Goal: Find specific page/section: Find specific page/section

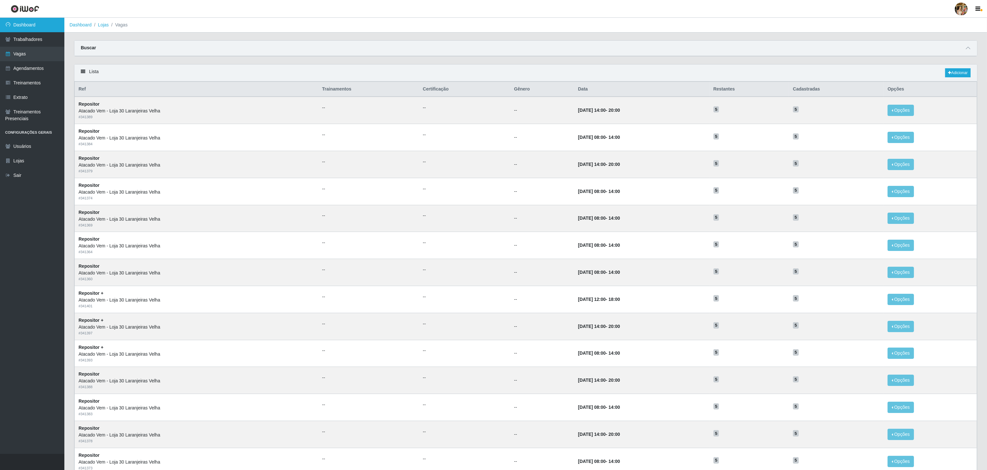
click at [15, 20] on link "Dashboard" at bounding box center [32, 25] width 64 height 14
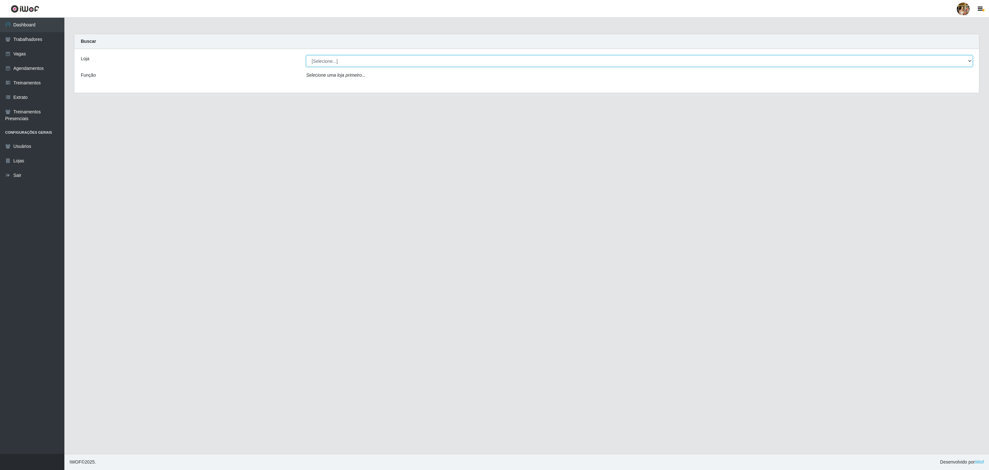
click at [362, 57] on select "[Selecione...] Atacado Vem - [GEOGRAPHIC_DATA] 30 Laranjeiras Velha Atacado Vem…" at bounding box center [639, 60] width 666 height 11
click at [306, 56] on select "[Selecione...] Atacado Vem - [GEOGRAPHIC_DATA] 30 Laranjeiras Velha Atacado Vem…" at bounding box center [639, 60] width 666 height 11
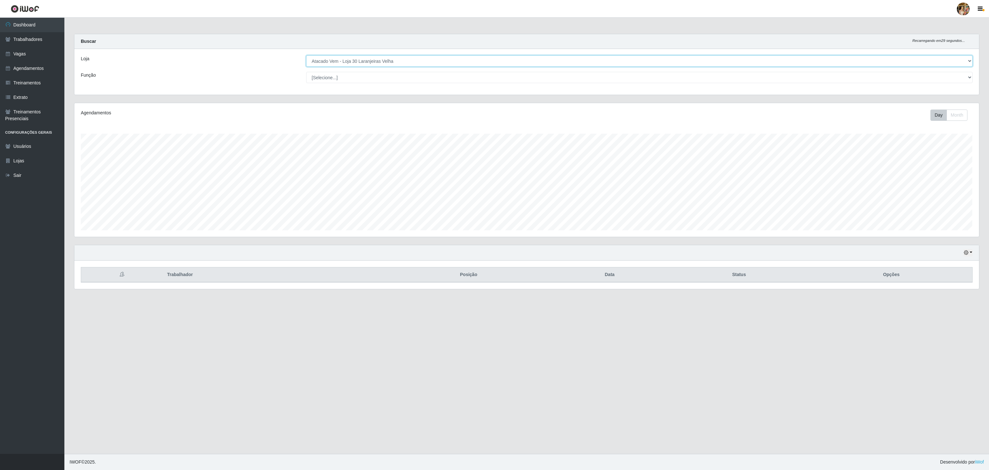
scroll to position [134, 904]
click at [386, 65] on select "[Selecione...] Atacado Vem - [GEOGRAPHIC_DATA] 30 Laranjeiras Velha Atacado Vem…" at bounding box center [639, 60] width 666 height 11
click at [306, 56] on select "[Selecione...] Atacado Vem - [GEOGRAPHIC_DATA] 30 Laranjeiras Velha Atacado Vem…" at bounding box center [639, 60] width 666 height 11
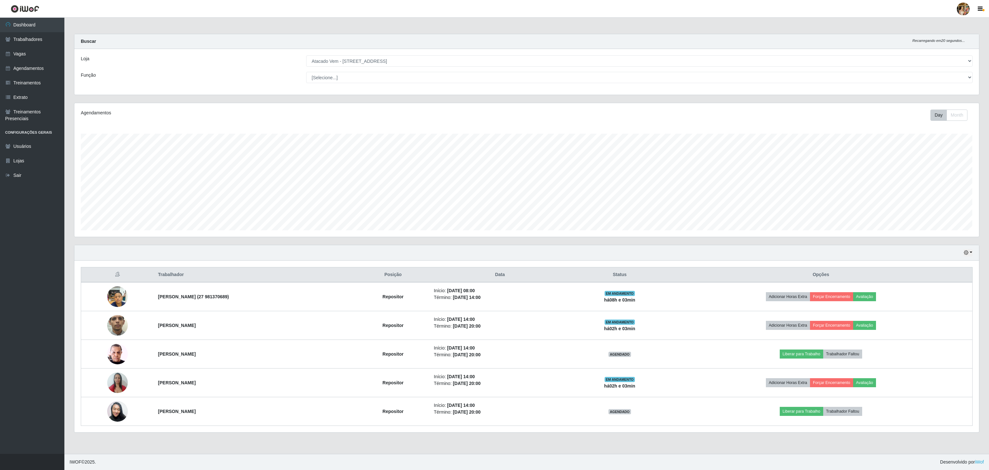
click at [736, 251] on div "Hoje 1 dia 3 dias 1 Semana Não encerrados" at bounding box center [526, 252] width 904 height 15
click at [384, 63] on select "[Selecione...] Atacado Vem - [GEOGRAPHIC_DATA] 30 Laranjeiras Velha Atacado Vem…" at bounding box center [639, 60] width 666 height 11
click at [306, 56] on select "[Selecione...] Atacado Vem - [GEOGRAPHIC_DATA] 30 Laranjeiras Velha Atacado Vem…" at bounding box center [639, 60] width 666 height 11
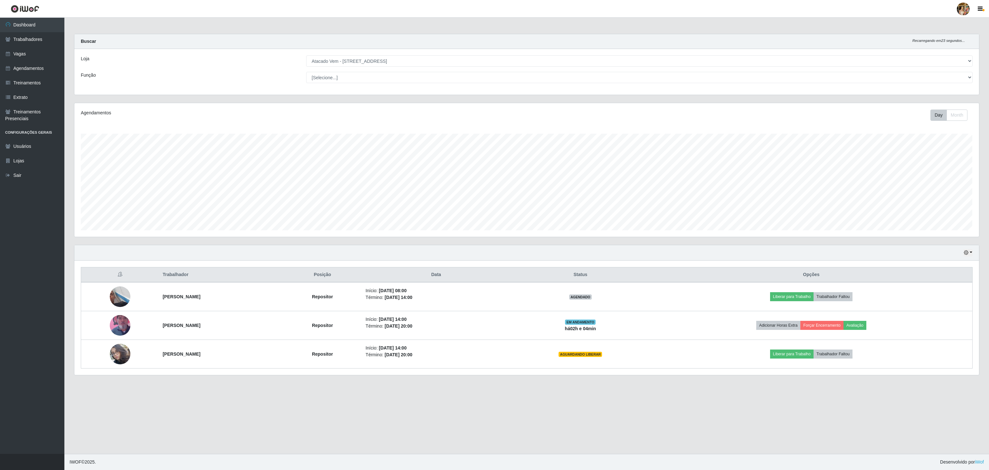
drag, startPoint x: 711, startPoint y: 428, endPoint x: 675, endPoint y: 386, distance: 55.1
click at [711, 428] on main "Carregando... Buscar Recarregando em 23 segundos... Loja [Selecione...] Atacado…" at bounding box center [526, 236] width 924 height 436
click at [706, 396] on main "Carregando... Buscar Recarregando em 21 segundos... Loja [Selecione...] Atacado…" at bounding box center [526, 236] width 924 height 436
click at [375, 60] on select "[Selecione...] Atacado Vem - [GEOGRAPHIC_DATA] 30 Laranjeiras Velha Atacado Vem…" at bounding box center [639, 60] width 666 height 11
click at [306, 56] on select "[Selecione...] Atacado Vem - [GEOGRAPHIC_DATA] 30 Laranjeiras Velha Atacado Vem…" at bounding box center [639, 60] width 666 height 11
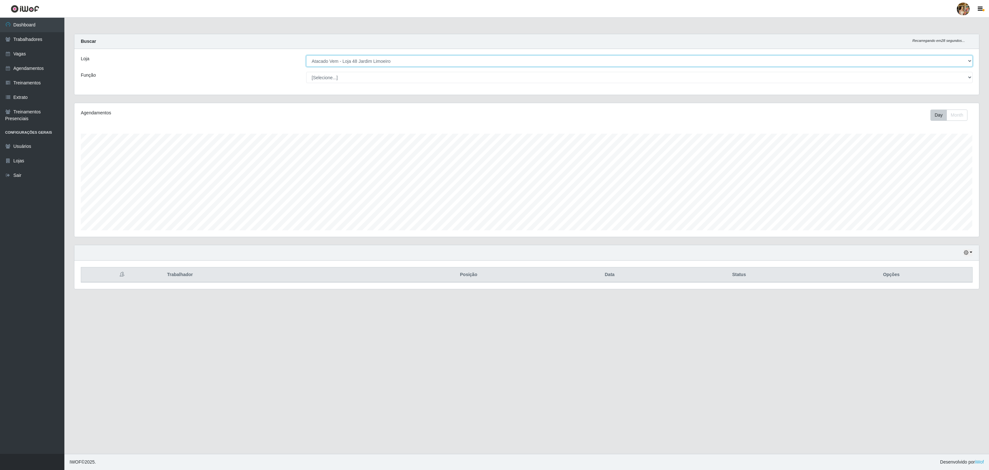
click at [358, 61] on select "[Selecione...] Atacado Vem - [GEOGRAPHIC_DATA] 30 Laranjeiras Velha Atacado Vem…" at bounding box center [639, 60] width 666 height 11
click at [306, 56] on select "[Selecione...] Atacado Vem - [GEOGRAPHIC_DATA] 30 Laranjeiras Velha Atacado Vem…" at bounding box center [639, 60] width 666 height 11
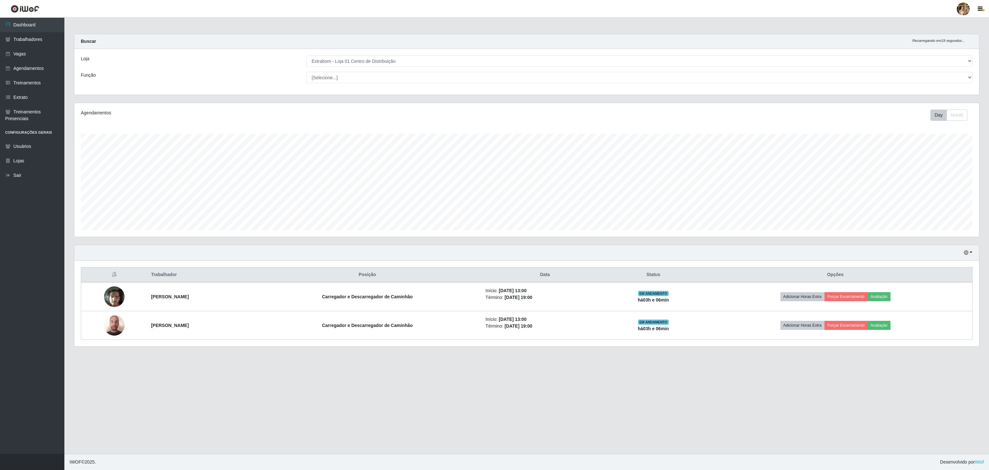
click at [341, 52] on div "Loja [Selecione...] Atacado Vem - [GEOGRAPHIC_DATA] 30 Laranjeiras Velha Atacad…" at bounding box center [526, 72] width 904 height 46
drag, startPoint x: 343, startPoint y: 62, endPoint x: 345, endPoint y: 66, distance: 4.2
click at [343, 62] on select "[Selecione...] Atacado Vem - [GEOGRAPHIC_DATA] 30 Laranjeiras Velha Atacado Vem…" at bounding box center [639, 60] width 666 height 11
click at [306, 56] on select "[Selecione...] Atacado Vem - [GEOGRAPHIC_DATA] 30 Laranjeiras Velha Atacado Vem…" at bounding box center [639, 60] width 666 height 11
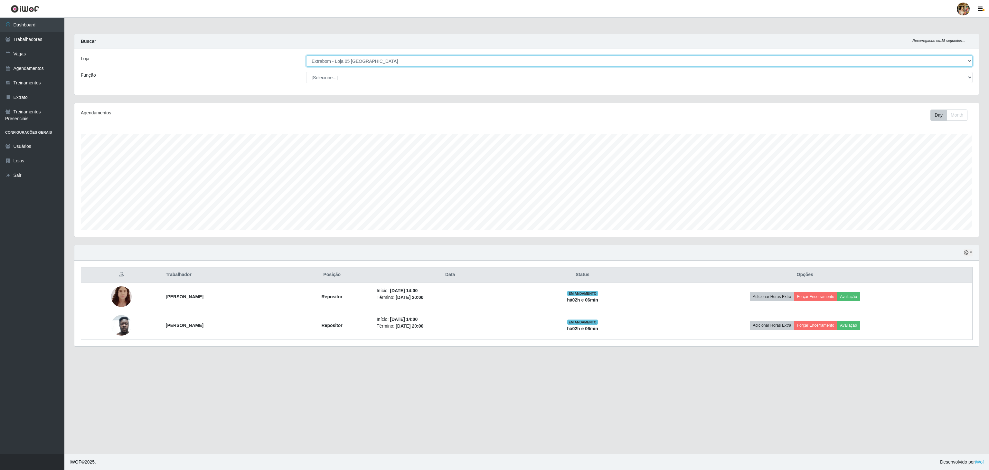
click at [362, 63] on select "[Selecione...] Atacado Vem - [GEOGRAPHIC_DATA] 30 Laranjeiras Velha Atacado Vem…" at bounding box center [639, 60] width 666 height 11
click at [306, 56] on select "[Selecione...] Atacado Vem - [GEOGRAPHIC_DATA] 30 Laranjeiras Velha Atacado Vem…" at bounding box center [639, 60] width 666 height 11
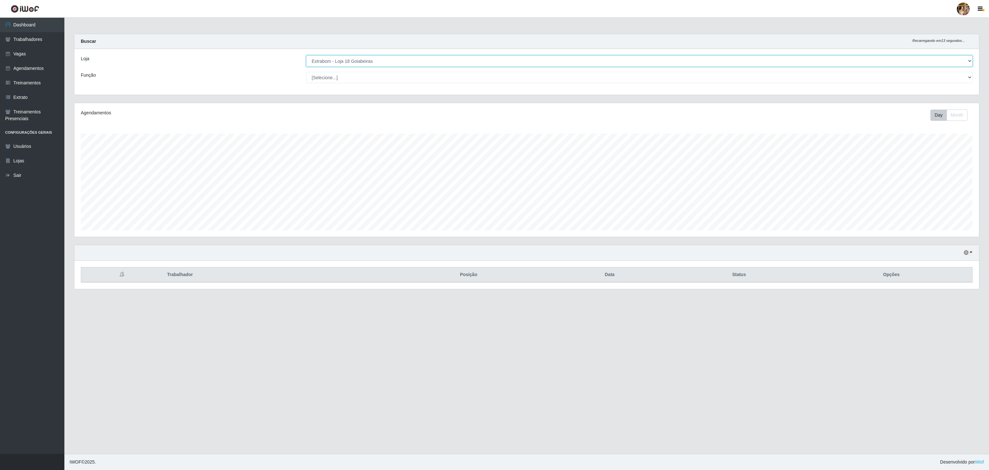
click at [331, 63] on select "[Selecione...] Atacado Vem - [GEOGRAPHIC_DATA] 30 Laranjeiras Velha Atacado Vem…" at bounding box center [639, 60] width 666 height 11
click at [306, 56] on select "[Selecione...] Atacado Vem - [GEOGRAPHIC_DATA] 30 Laranjeiras Velha Atacado Vem…" at bounding box center [639, 60] width 666 height 11
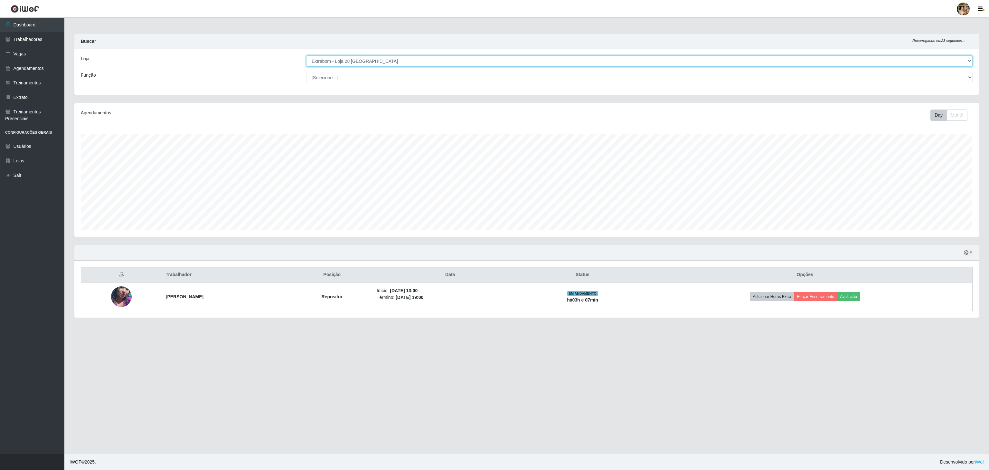
click at [360, 59] on select "[Selecione...] Atacado Vem - [GEOGRAPHIC_DATA] 30 Laranjeiras Velha Atacado Vem…" at bounding box center [639, 60] width 666 height 11
click at [306, 56] on select "[Selecione...] Atacado Vem - [GEOGRAPHIC_DATA] 30 Laranjeiras Velha Atacado Vem…" at bounding box center [639, 60] width 666 height 11
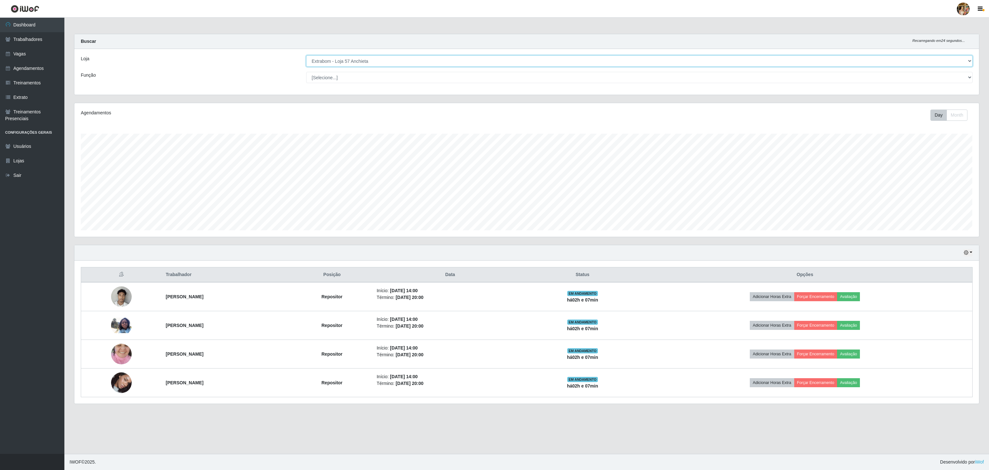
click at [348, 60] on select "[Selecione...] Atacado Vem - [GEOGRAPHIC_DATA] 30 Laranjeiras Velha Atacado Vem…" at bounding box center [639, 60] width 666 height 11
click at [306, 56] on select "[Selecione...] Atacado Vem - [GEOGRAPHIC_DATA] 30 Laranjeiras Velha Atacado Vem…" at bounding box center [639, 60] width 666 height 11
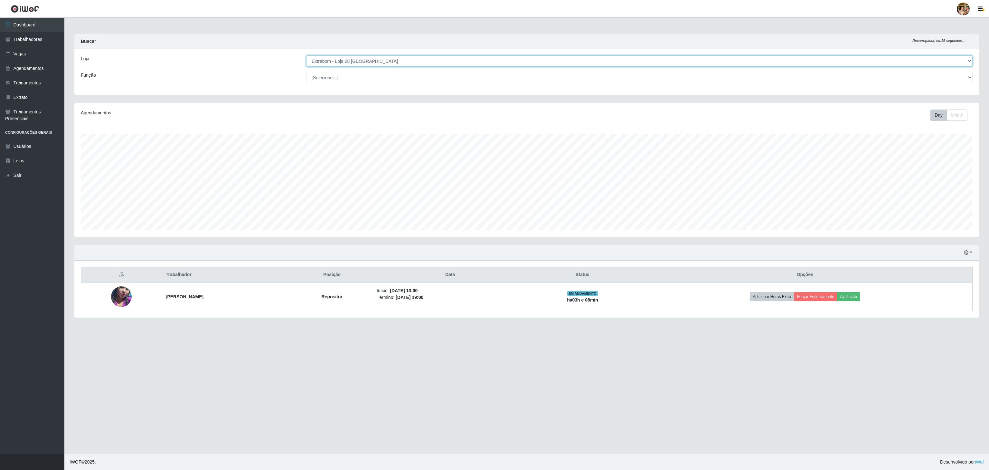
click at [309, 64] on select "[Selecione...] Atacado Vem - [GEOGRAPHIC_DATA] 30 Laranjeiras Velha Atacado Vem…" at bounding box center [639, 60] width 666 height 11
select select "455"
click at [306, 56] on select "[Selecione...] Atacado Vem - [GEOGRAPHIC_DATA] 30 Laranjeiras Velha Atacado Vem…" at bounding box center [639, 60] width 666 height 11
